Goal: Task Accomplishment & Management: Use online tool/utility

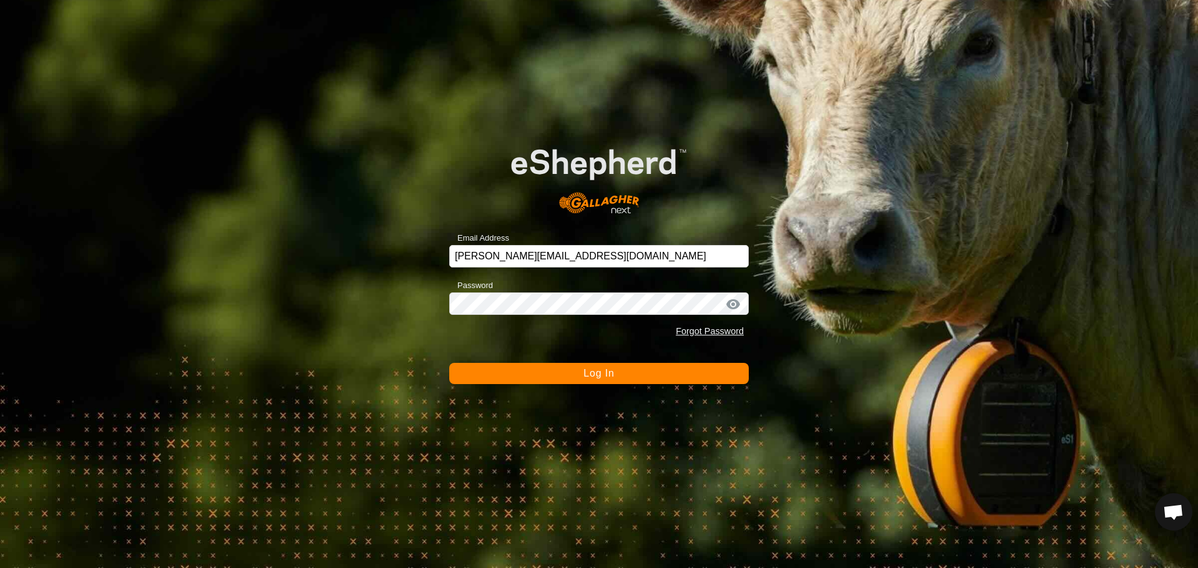
scroll to position [1998, 0]
click at [588, 382] on button "Log In" at bounding box center [598, 373] width 299 height 21
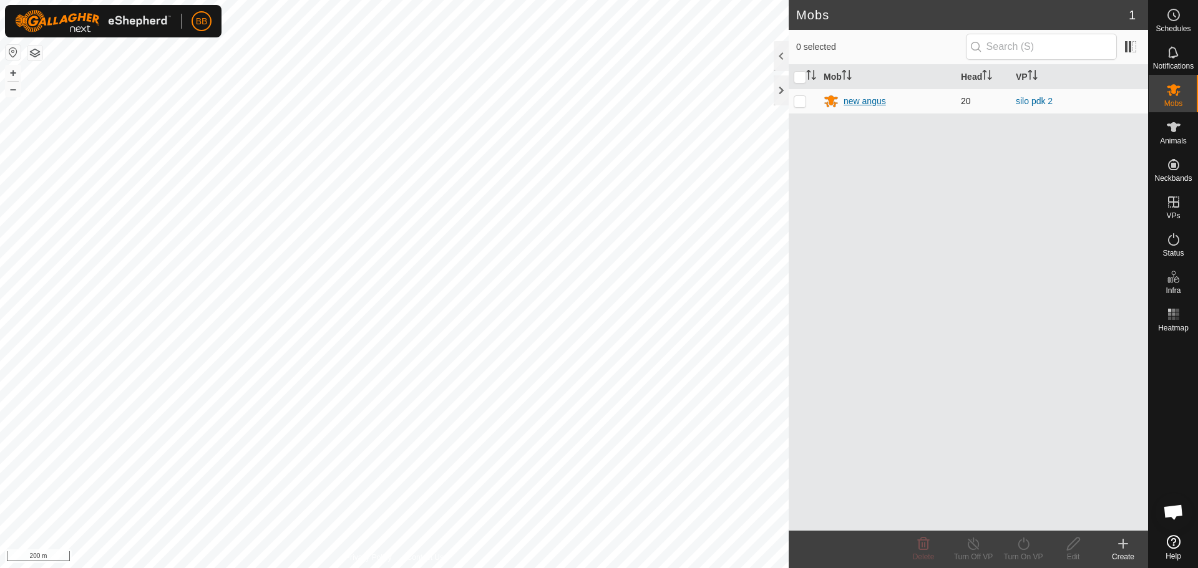
click at [865, 96] on div "new angus" at bounding box center [864, 101] width 42 height 13
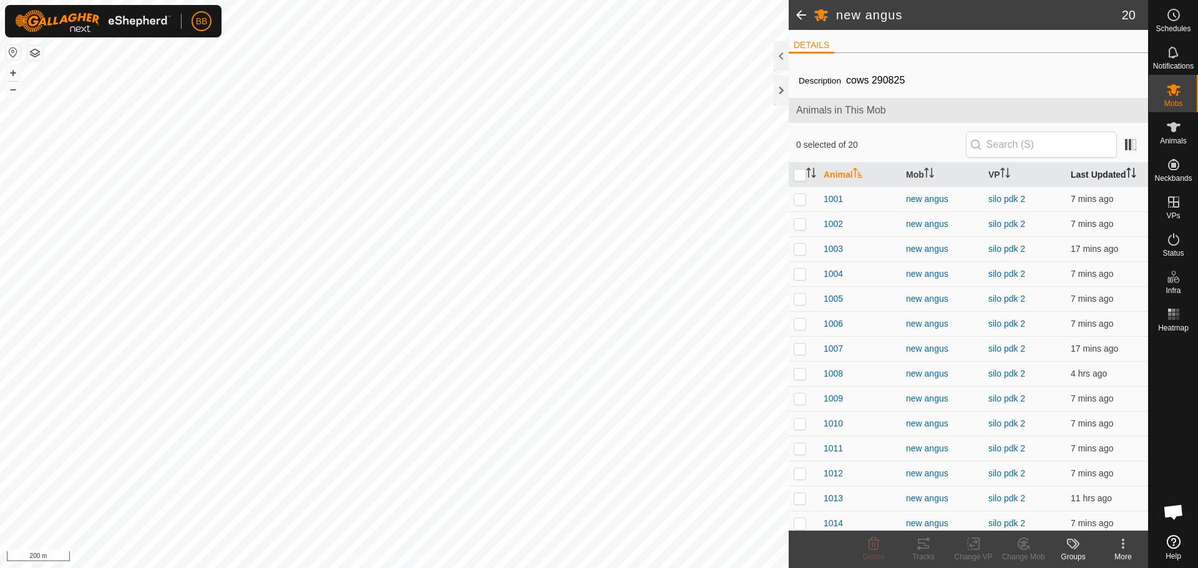
click at [1086, 172] on th "Last Updated" at bounding box center [1107, 175] width 82 height 24
click at [1087, 172] on th "Last Updated" at bounding box center [1107, 175] width 82 height 24
click at [804, 200] on p-checkbox at bounding box center [800, 199] width 12 height 10
checkbox input "false"
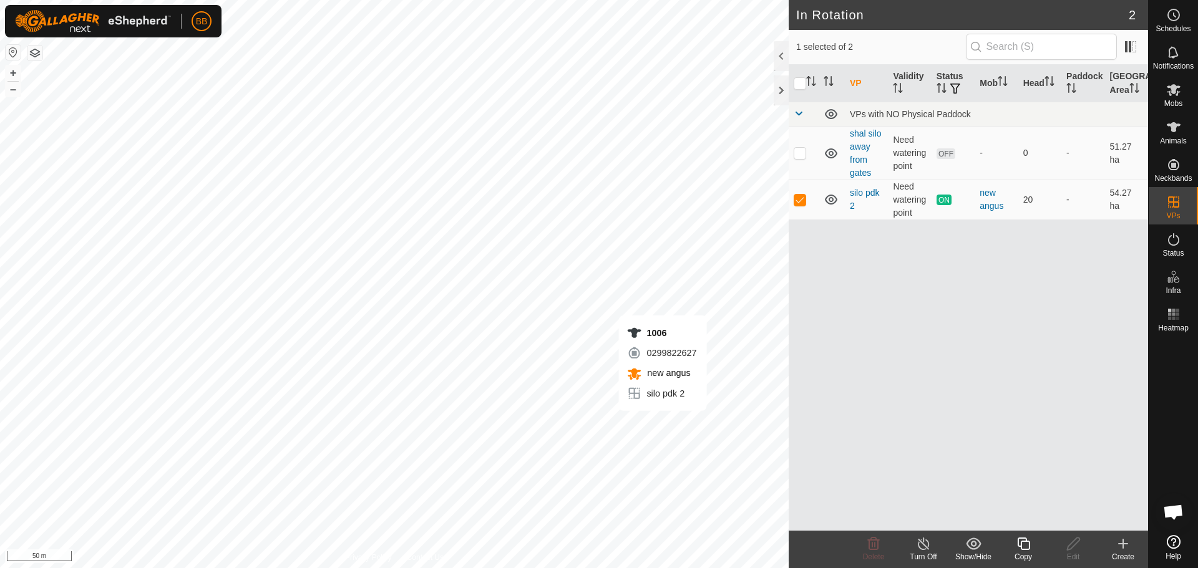
checkbox input "true"
checkbox input "false"
checkbox input "true"
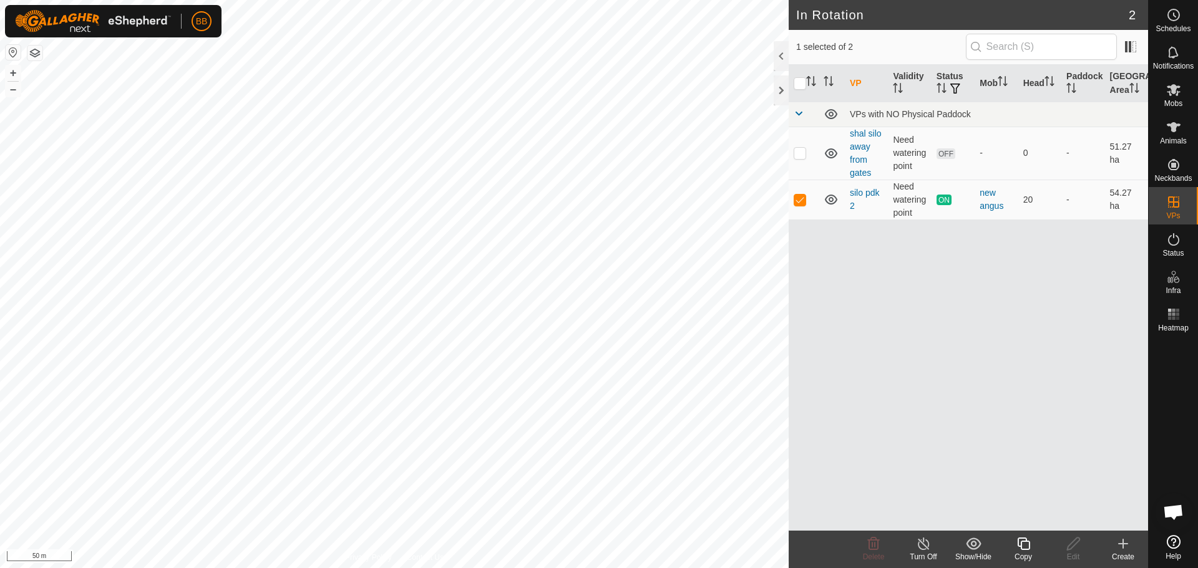
checkbox input "false"
drag, startPoint x: 1162, startPoint y: 125, endPoint x: 1173, endPoint y: 128, distance: 12.3
click at [1165, 126] on es-animals-svg-icon at bounding box center [1173, 127] width 22 height 20
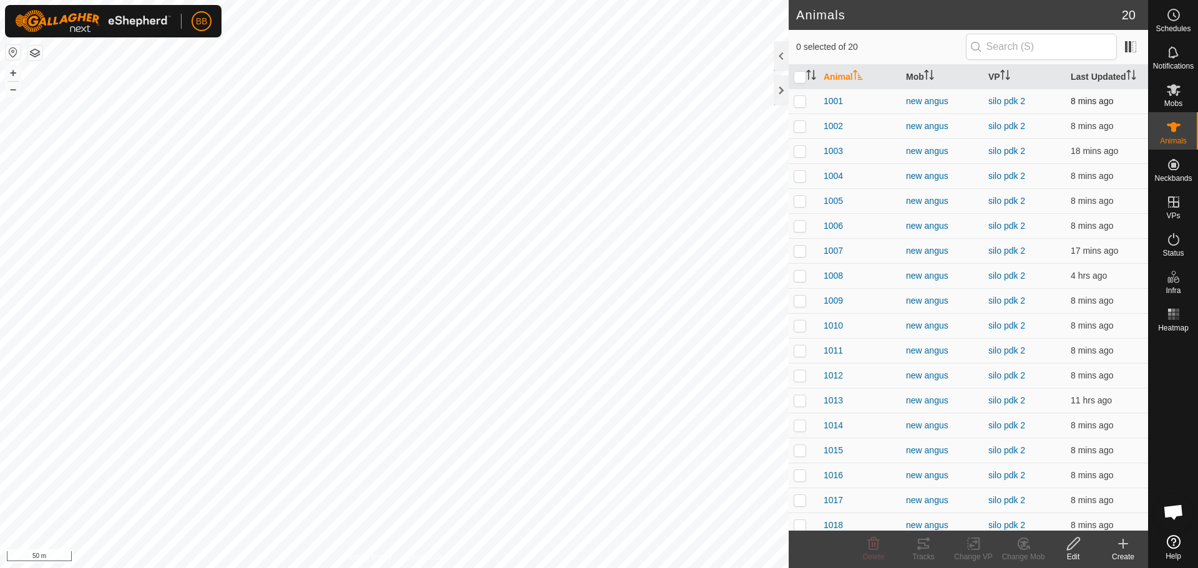
click at [795, 102] on p-checkbox at bounding box center [800, 101] width 12 height 10
checkbox input "true"
click at [794, 131] on td at bounding box center [804, 126] width 30 height 25
checkbox input "true"
click at [800, 153] on p-checkbox at bounding box center [800, 151] width 12 height 10
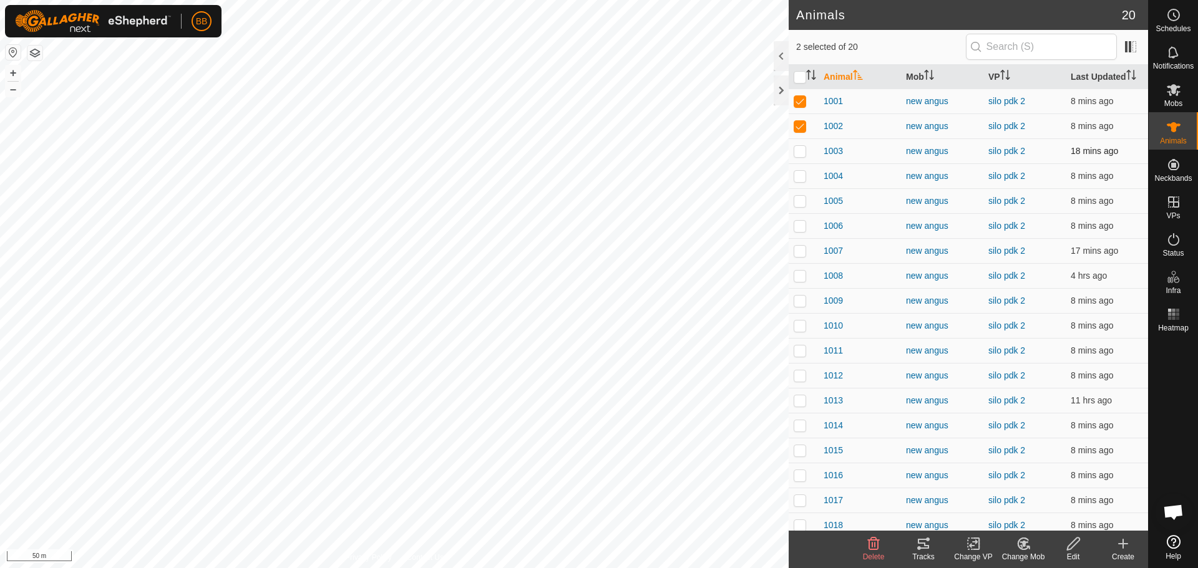
checkbox input "true"
click at [803, 182] on td at bounding box center [804, 175] width 30 height 25
checkbox input "true"
drag, startPoint x: 802, startPoint y: 203, endPoint x: 802, endPoint y: 214, distance: 11.2
click at [802, 203] on p-checkbox at bounding box center [800, 201] width 12 height 10
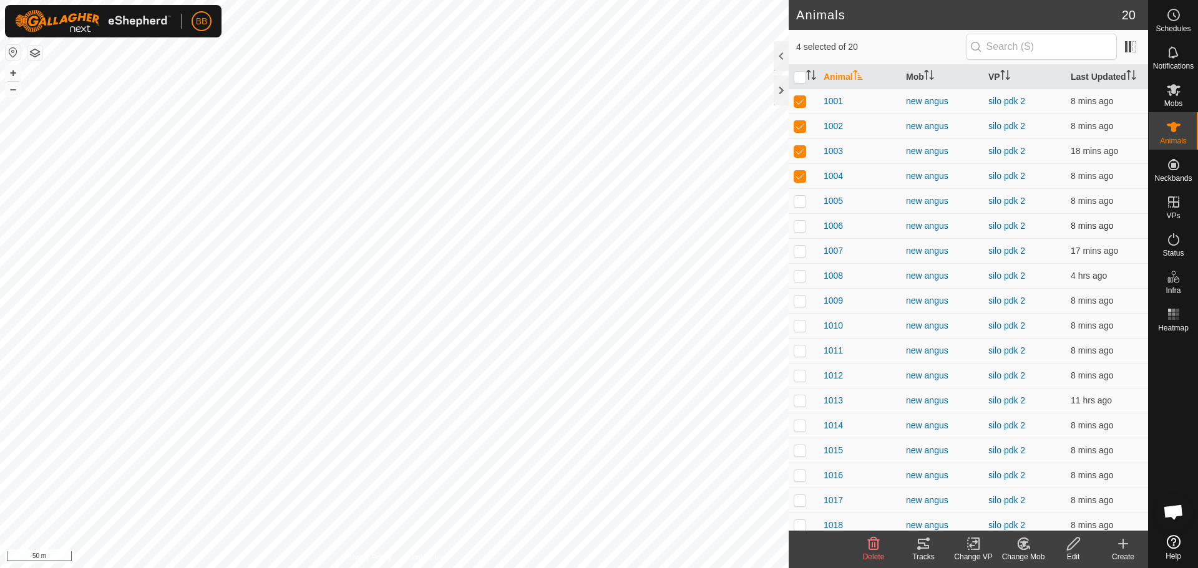
checkbox input "true"
click at [930, 549] on icon at bounding box center [923, 543] width 15 height 15
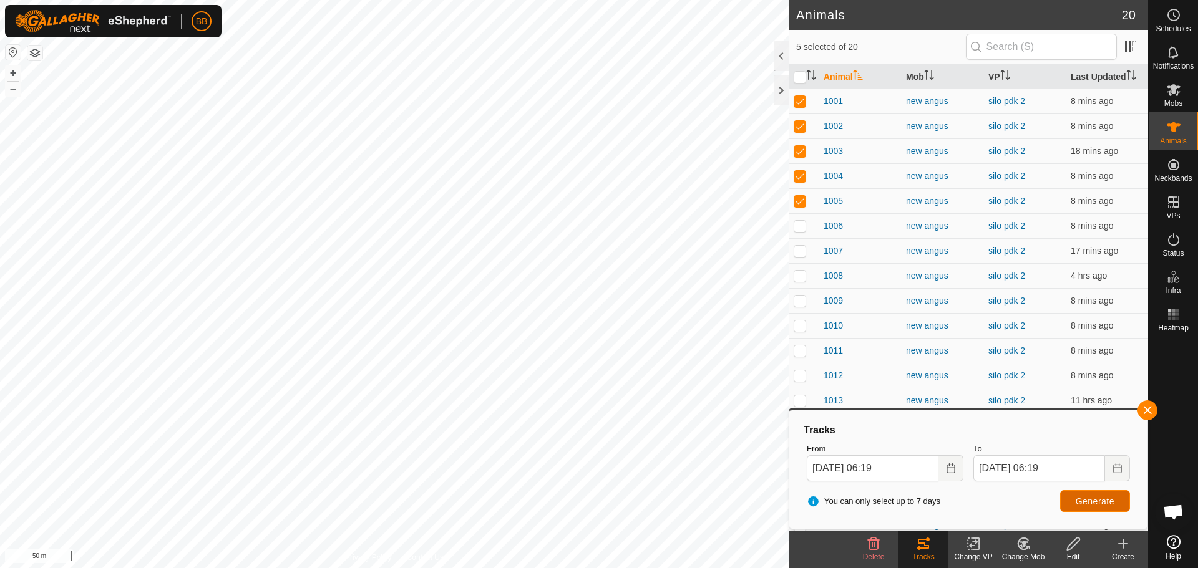
click at [1118, 501] on button "Generate" at bounding box center [1095, 501] width 70 height 22
click at [1148, 414] on button "button" at bounding box center [1147, 411] width 20 height 20
